Goal: Find contact information: Find contact information

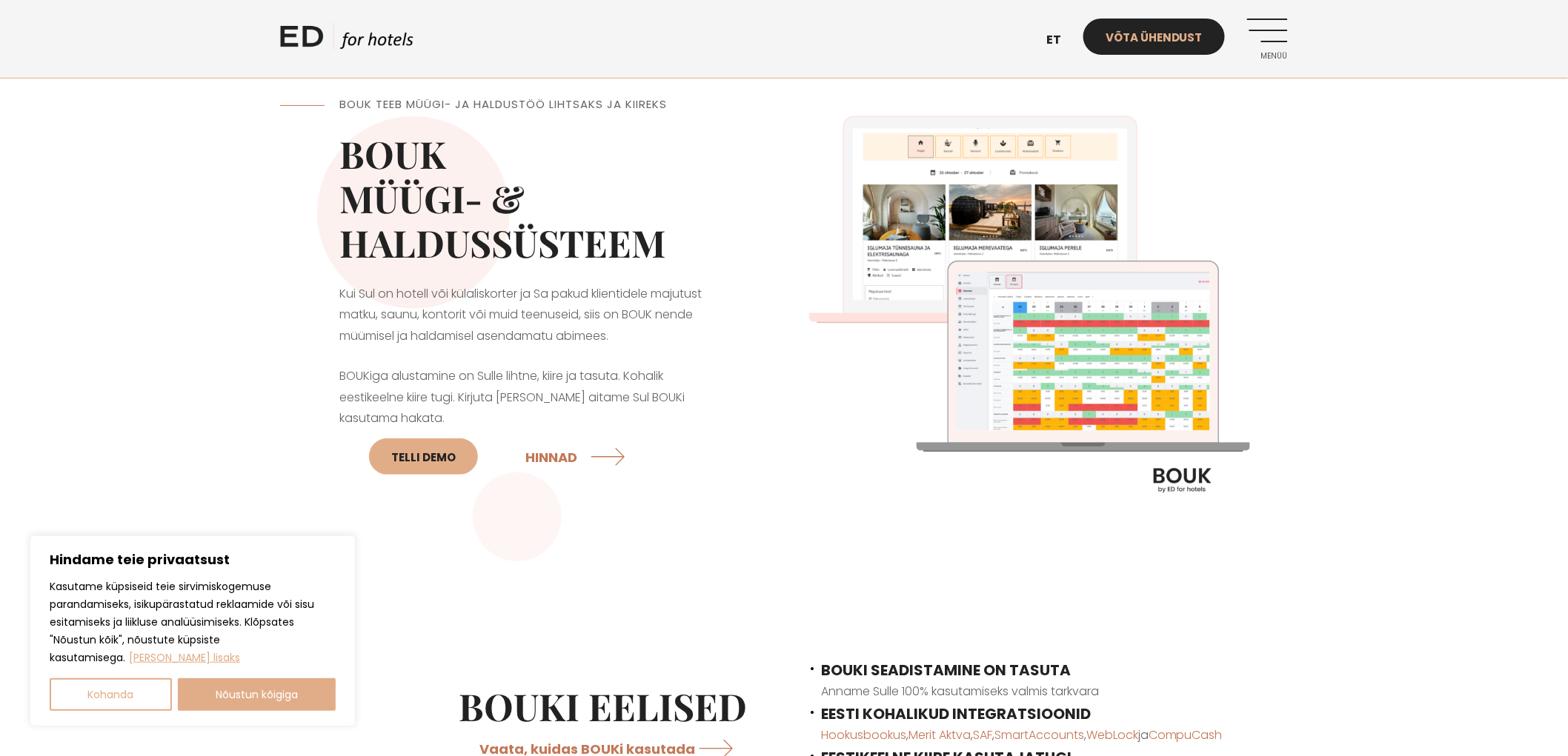
click at [1174, 44] on link "Võta ühendust" at bounding box center [1154, 36] width 141 height 36
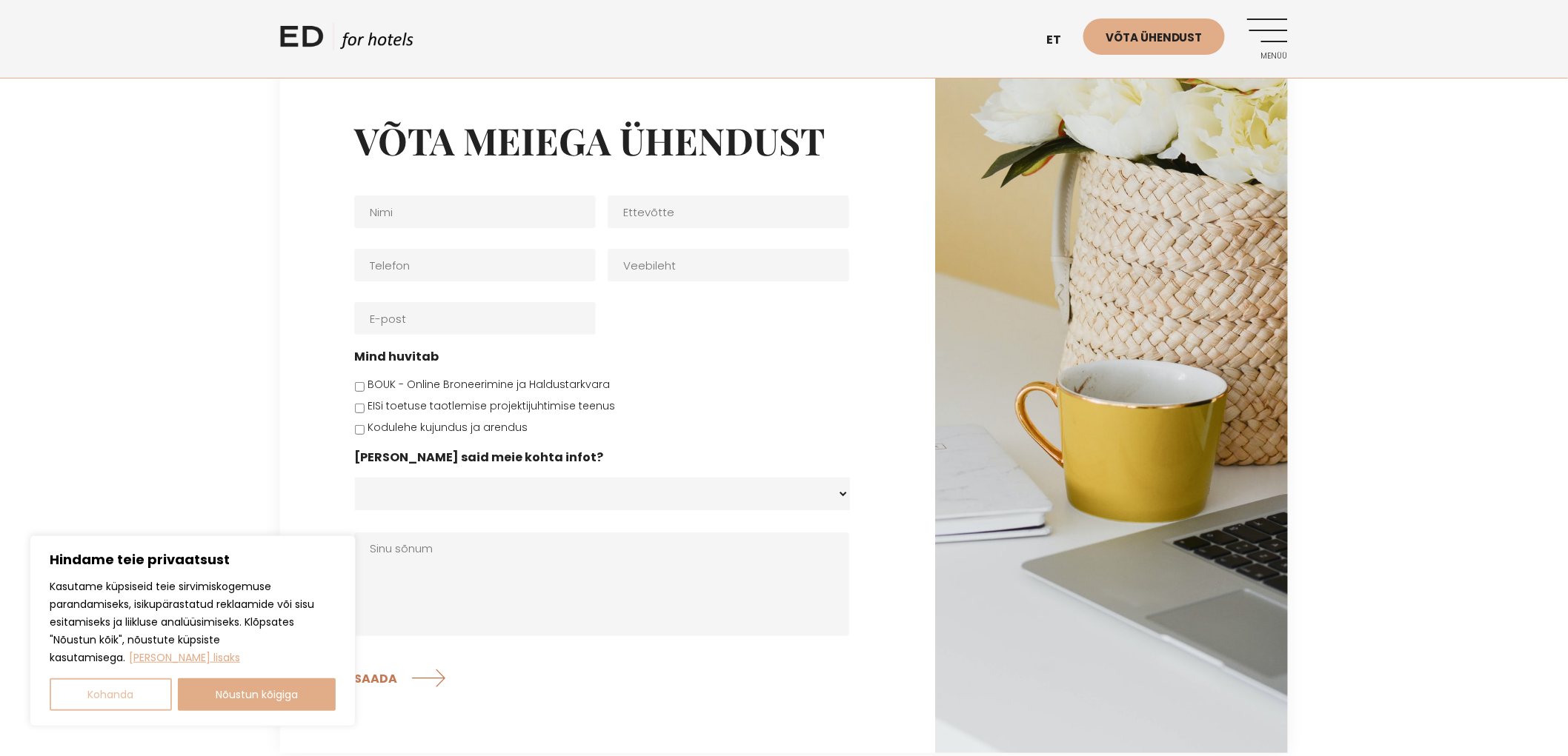
click at [136, 698] on button "Kohanda" at bounding box center [111, 694] width 122 height 33
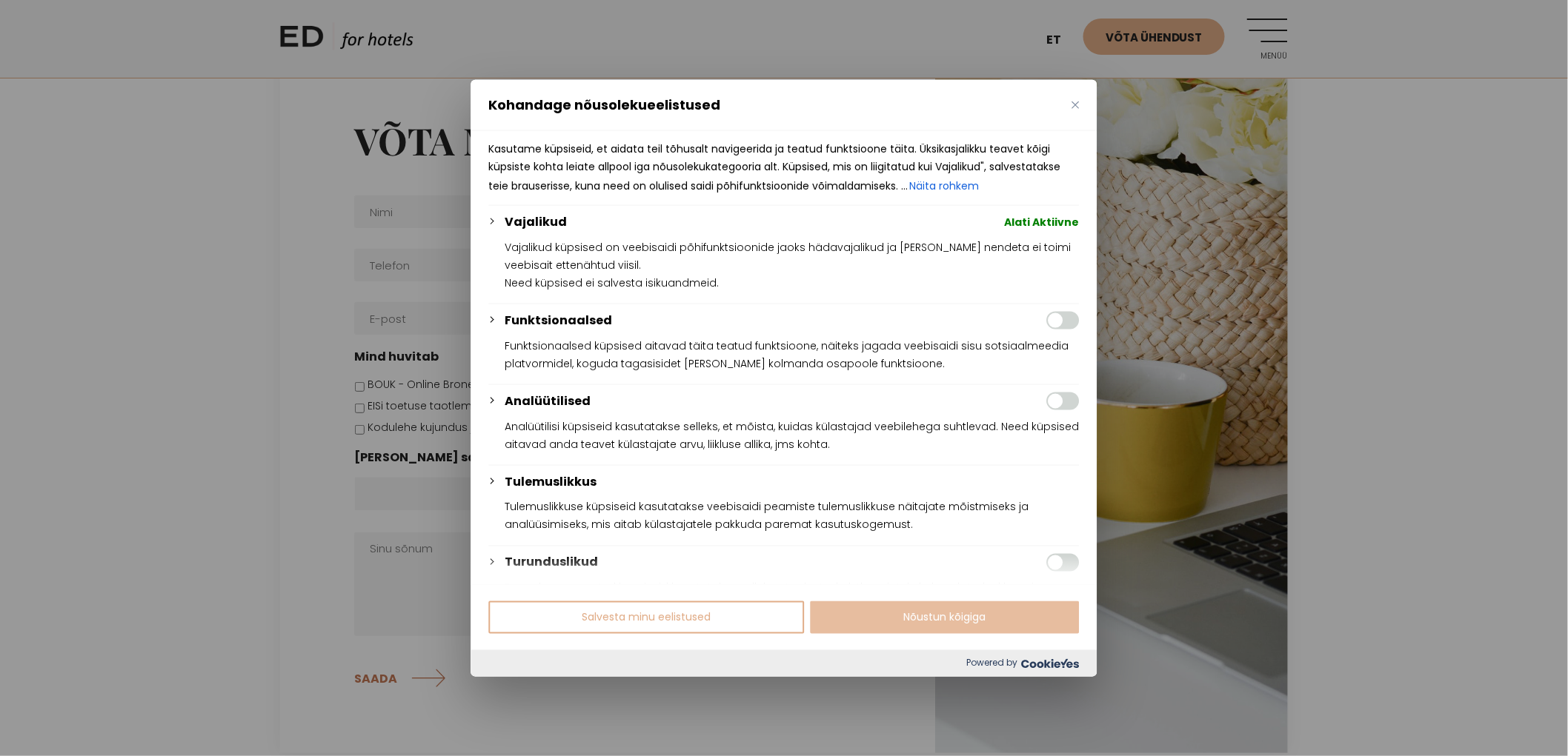
click at [920, 616] on button "Nõustun kõigiga" at bounding box center [945, 617] width 269 height 33
checkbox input "true"
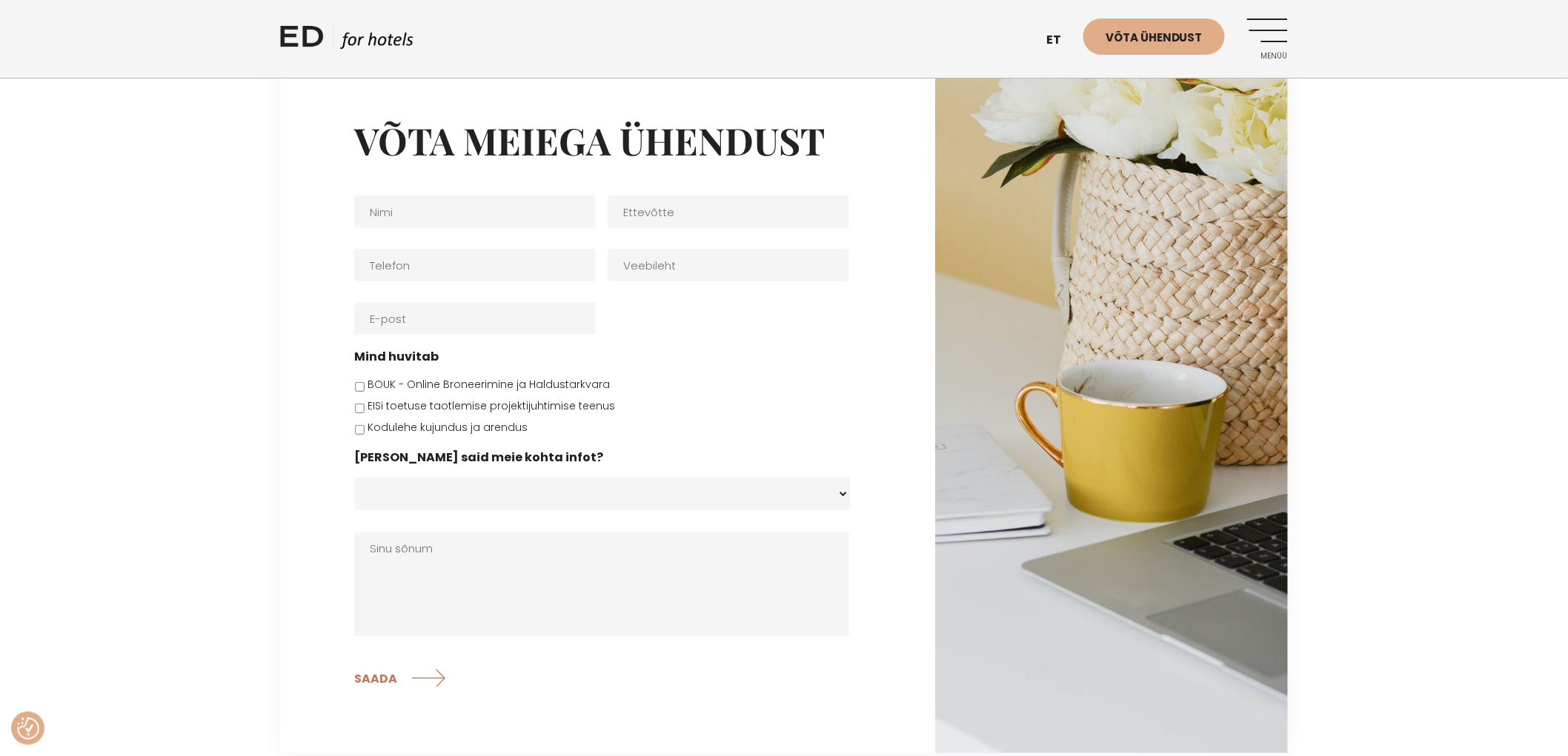
click at [1297, 30] on div "ED HOTELS et EN Võta ühendust Menüü" at bounding box center [784, 39] width 1037 height 78
click at [1266, 40] on link "Menüü" at bounding box center [1267, 38] width 41 height 41
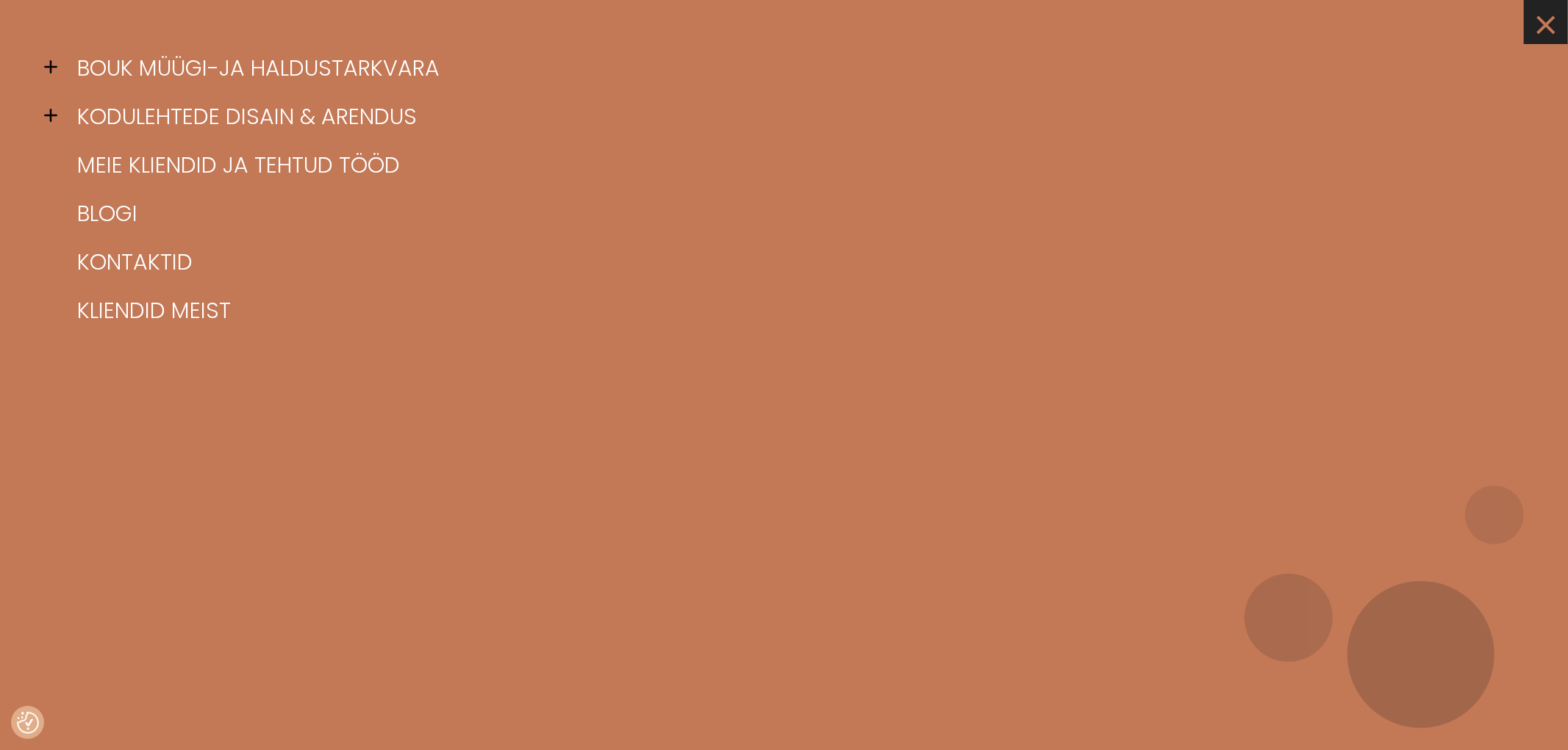
click at [1555, 22] on link "×" at bounding box center [1546, 22] width 44 height 44
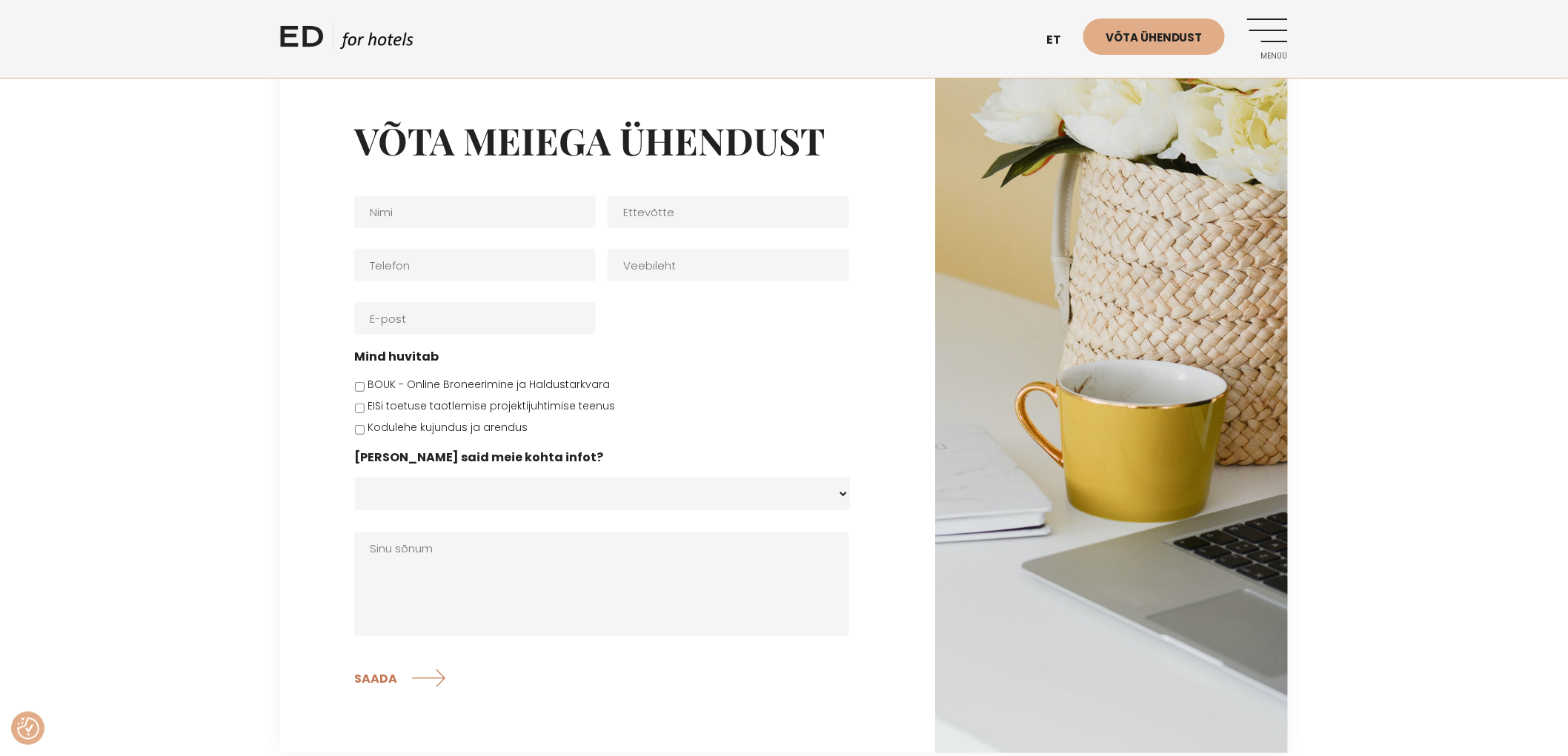
click at [1387, 269] on div "Võta meiega ühendust Nimi * Ettevõtte Telefon * Veebileht E-post * Mind huvitab…" at bounding box center [784, 406] width 1568 height 694
click at [1451, 327] on div "Võta meiega ühendust Nimi * Ettevõtte Telefon * Veebileht E-post * Mind huvitab…" at bounding box center [784, 406] width 1568 height 694
click at [1272, 44] on link "Menüü" at bounding box center [1267, 38] width 41 height 41
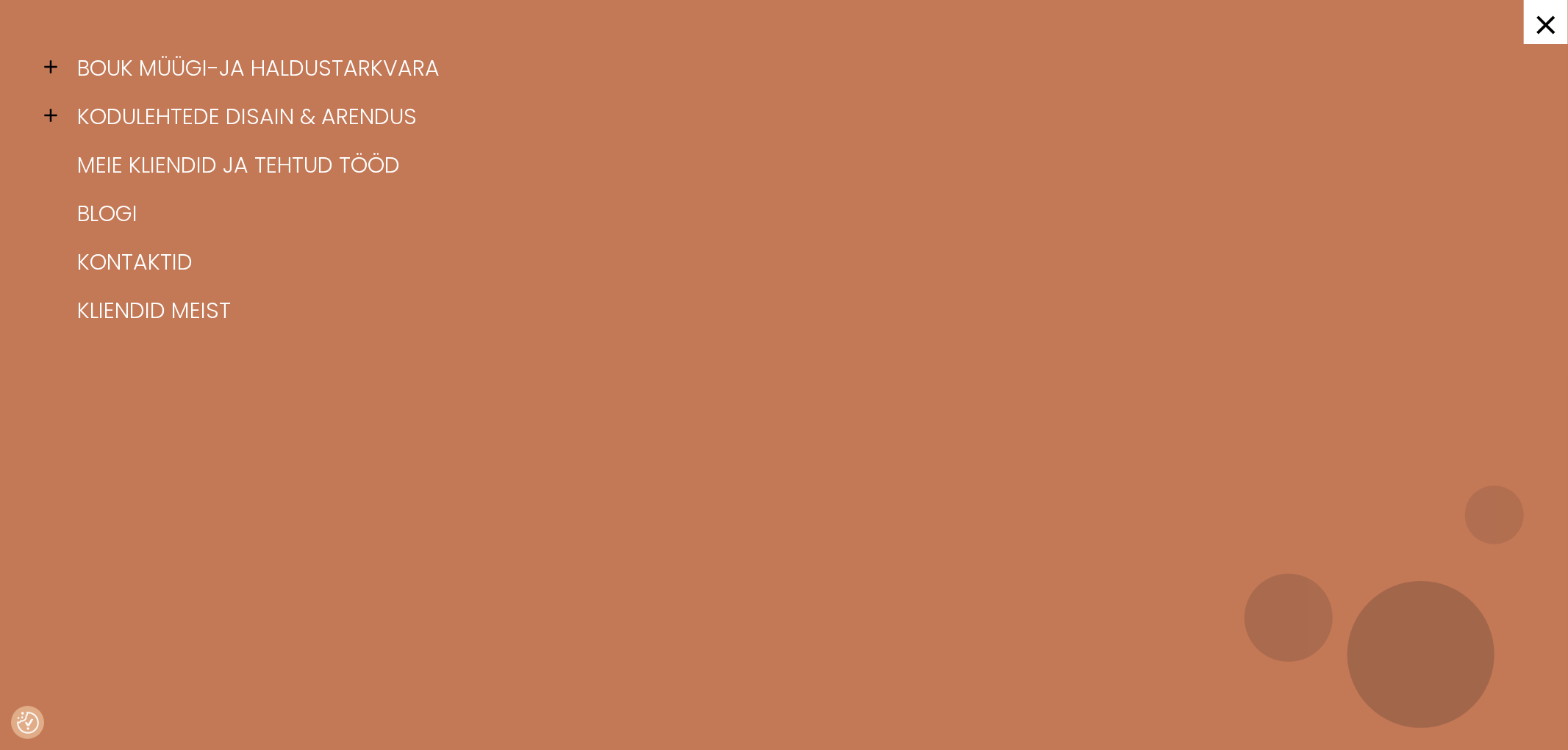
click at [1555, 25] on link "×" at bounding box center [1546, 22] width 44 height 44
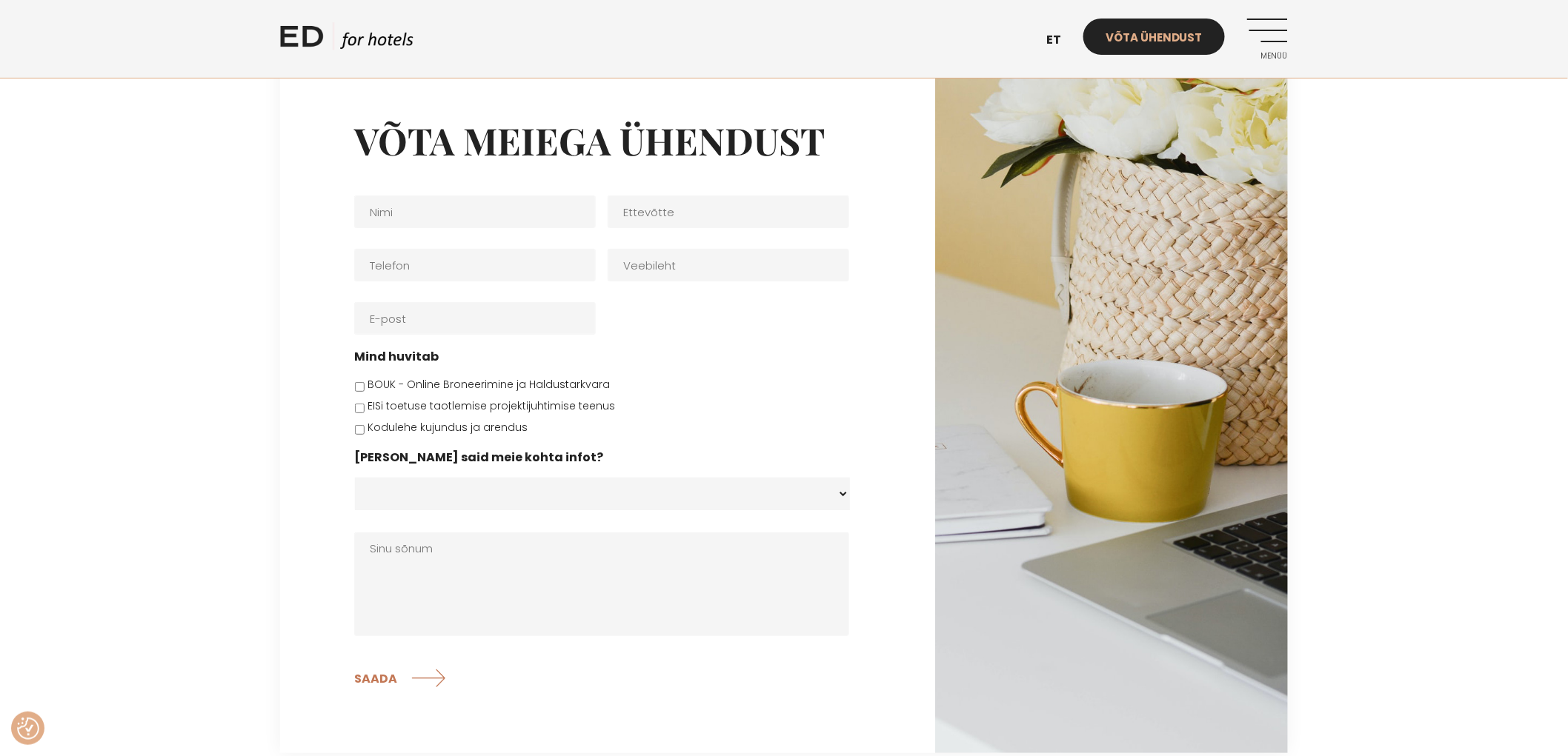
click at [1132, 34] on link "Võta ühendust" at bounding box center [1154, 36] width 141 height 36
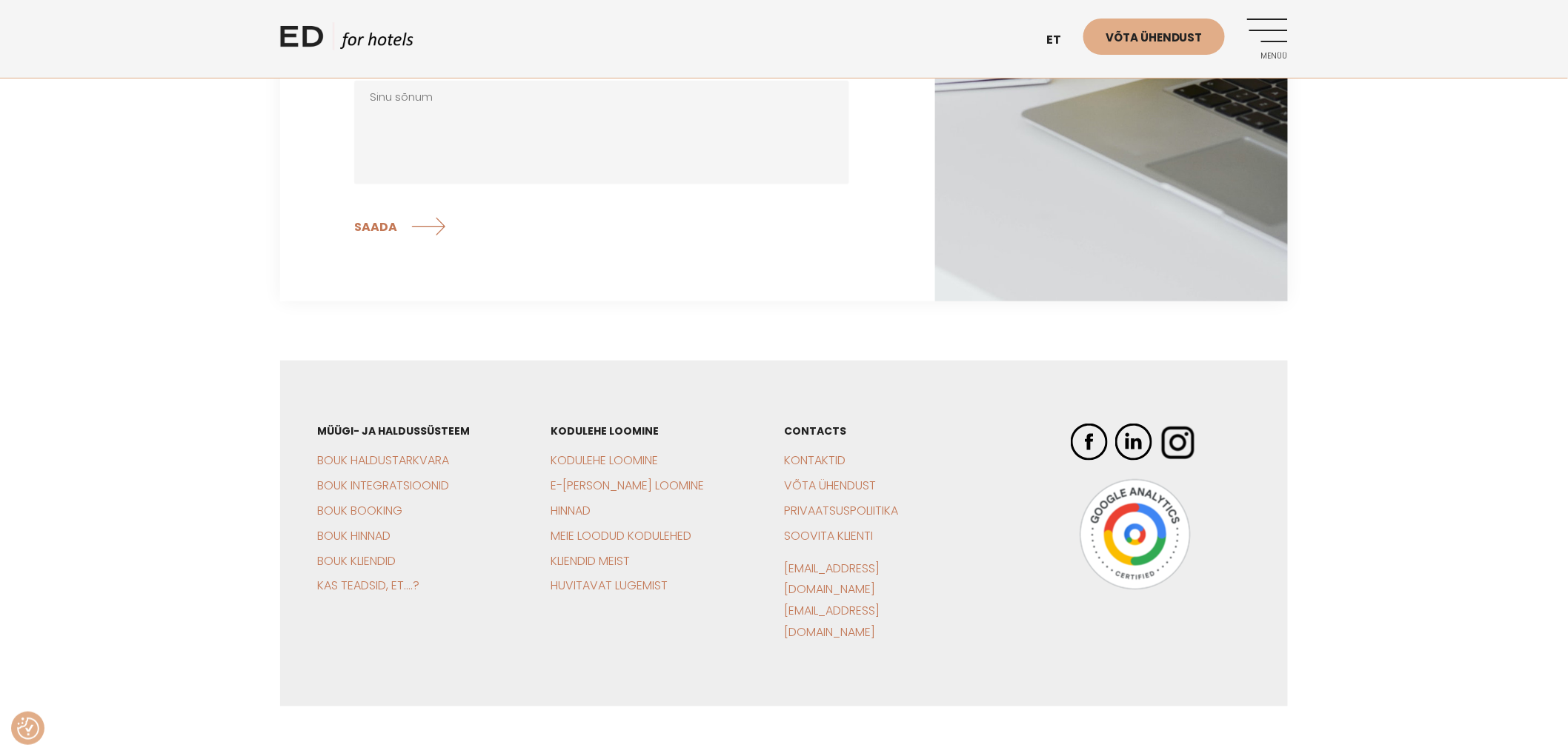
scroll to position [474, 0]
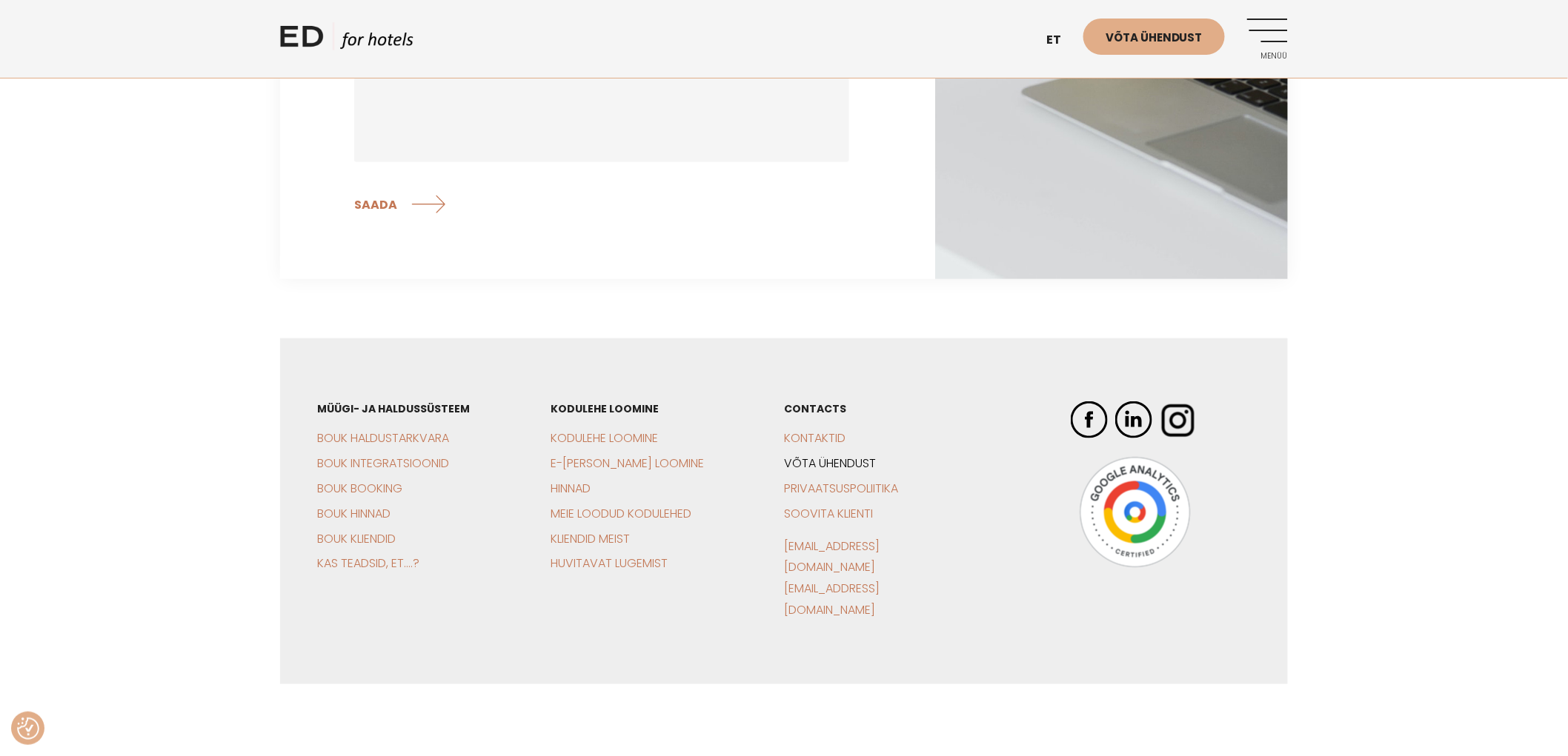
click at [844, 462] on link "Võta ühendust" at bounding box center [829, 463] width 92 height 17
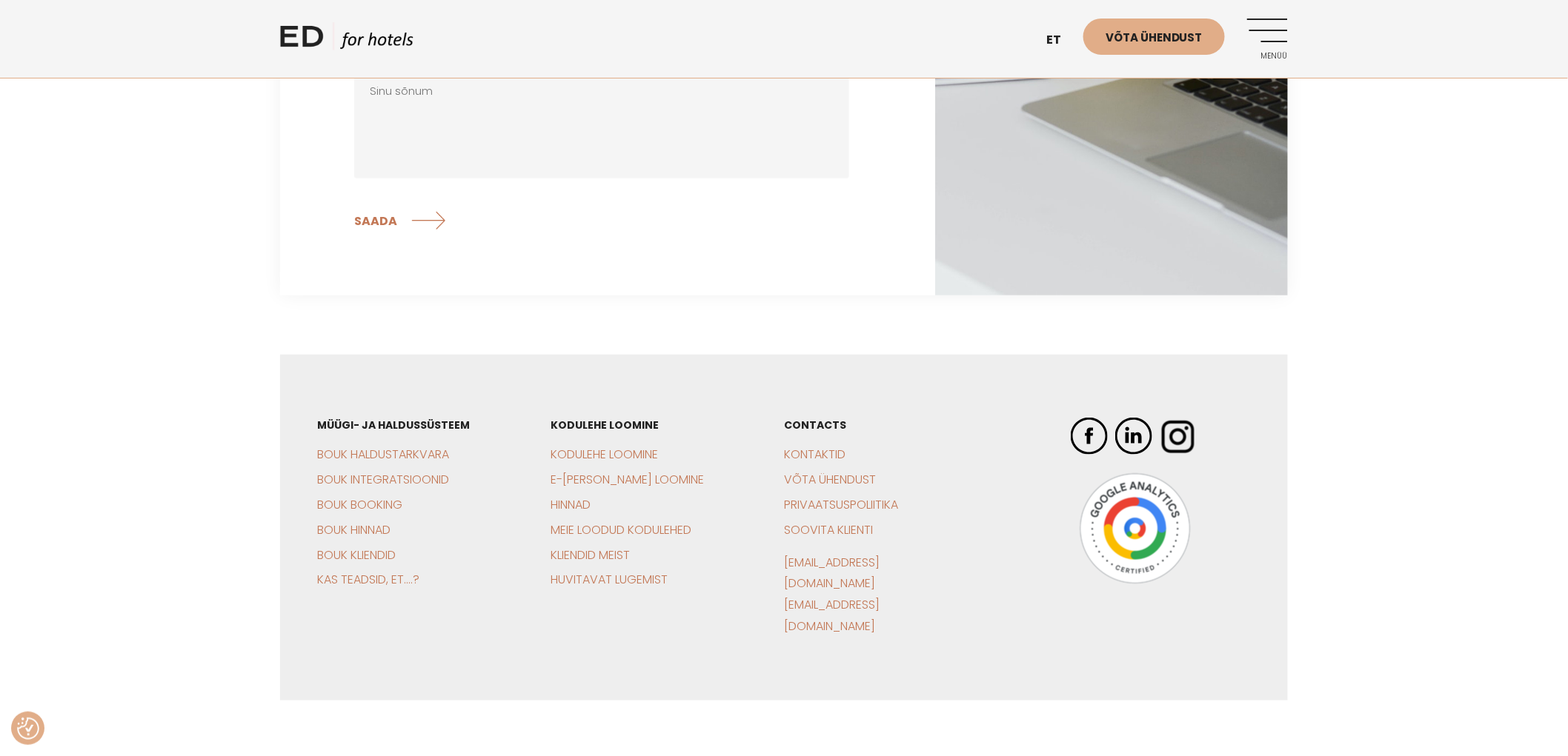
scroll to position [474, 0]
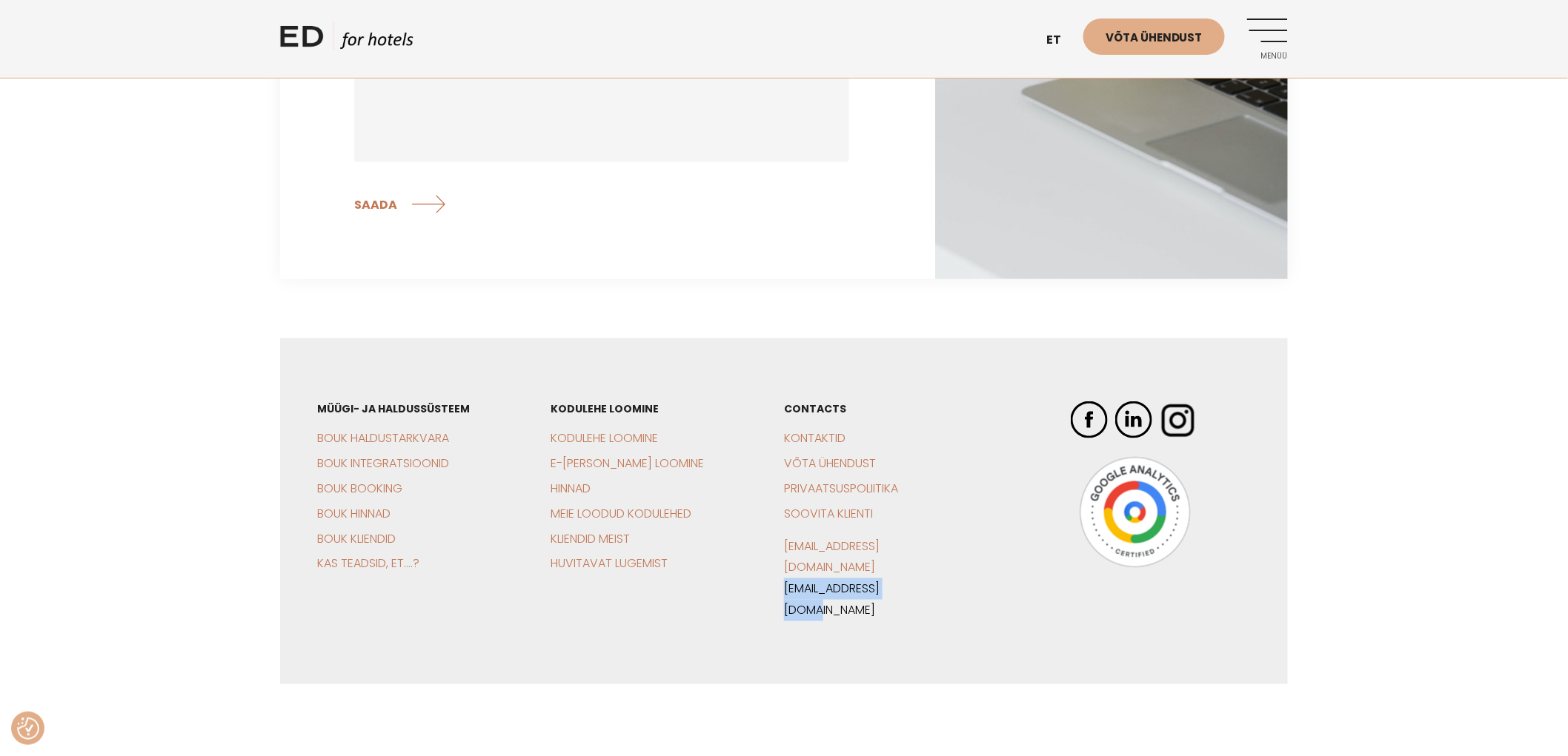
drag, startPoint x: 961, startPoint y: 565, endPoint x: 784, endPoint y: 568, distance: 177.0
click at [784, 568] on p "sales@edhotels.com support@edhotels.com" at bounding box center [874, 579] width 181 height 85
copy link "[EMAIL_ADDRESS][DOMAIN_NAME]"
click at [1403, 483] on div "Müügi- ja haldussüsteem BOUK Haldustarkvara BOUK Integratsioonid BOUK Booking B…" at bounding box center [784, 567] width 1568 height 460
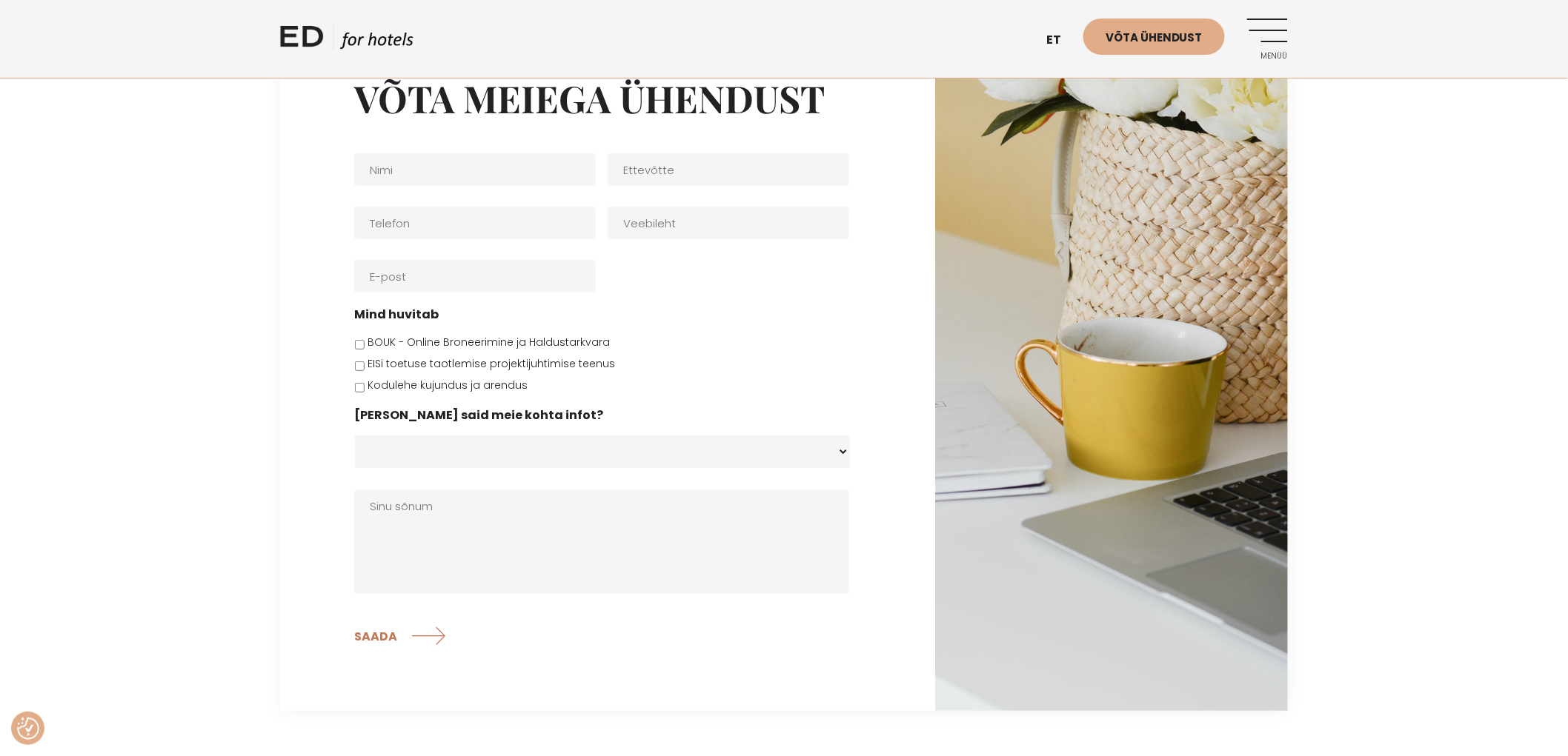
scroll to position [0, 0]
